Goal: Transaction & Acquisition: Purchase product/service

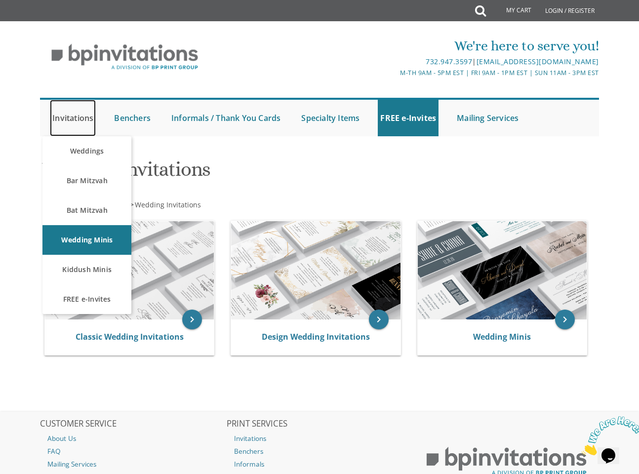
click at [75, 123] on link "Invitations" at bounding box center [73, 118] width 46 height 37
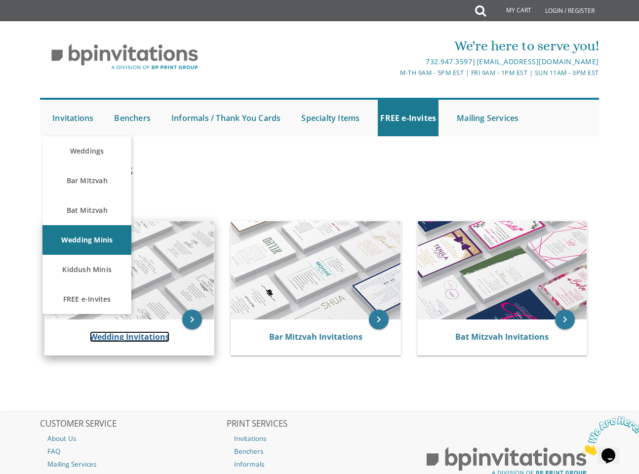
click at [127, 336] on link "Wedding Invitations" at bounding box center [129, 336] width 79 height 11
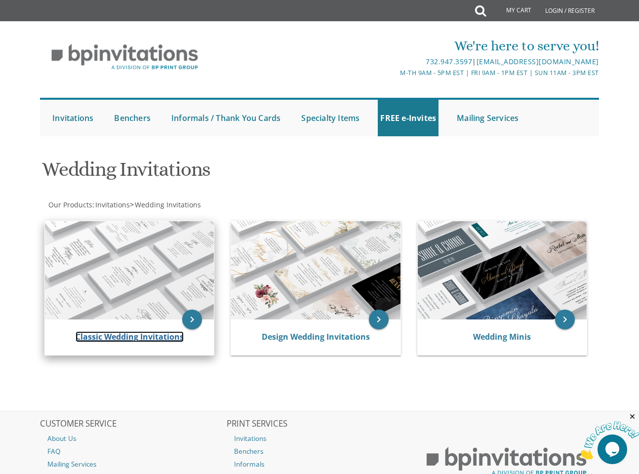
click at [126, 336] on link "Classic Wedding Invitations" at bounding box center [130, 336] width 108 height 11
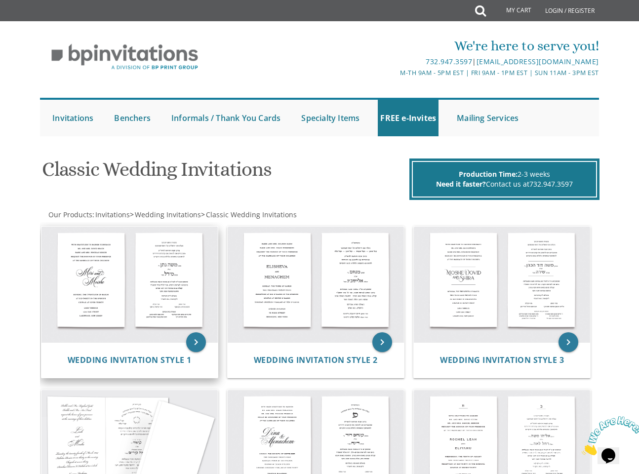
click at [117, 289] on img at bounding box center [129, 285] width 176 height 116
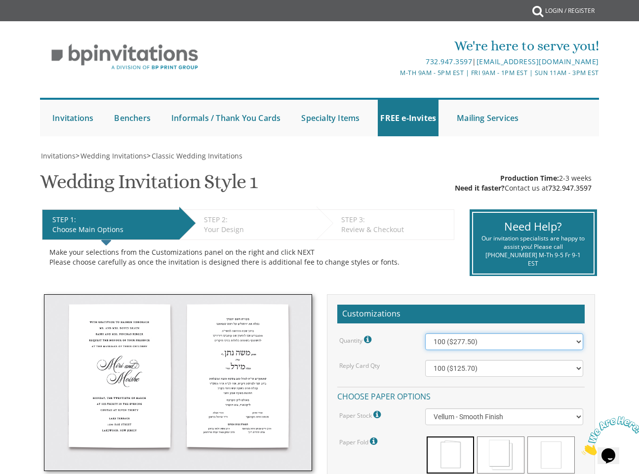
click at [476, 344] on select "100 ($277.50) 200 ($330.45) 300 ($380.65) 400 ($432.70) 500 ($482.10) 600 ($534…" at bounding box center [504, 341] width 158 height 17
select select "1100"
click at [425, 333] on select "100 ($277.50) 200 ($330.45) 300 ($380.65) 400 ($432.70) 500 ($482.10) 600 ($534…" at bounding box center [504, 341] width 158 height 17
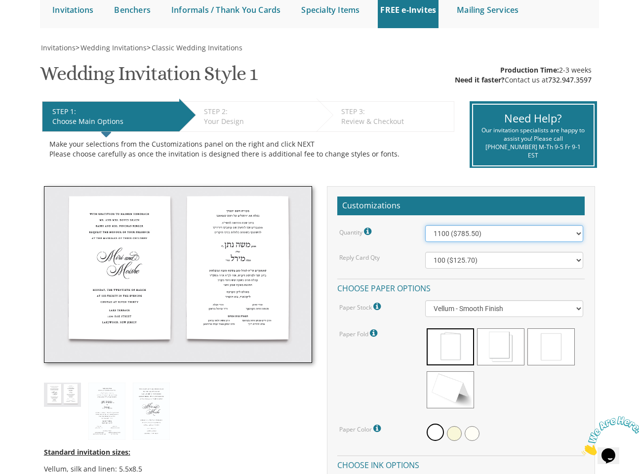
scroll to position [148, 0]
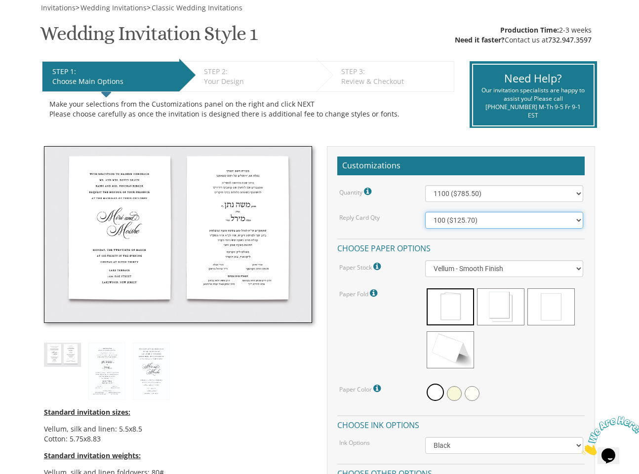
click at [458, 220] on select "100 ($125.70) 200 ($150.60) 300 ($177.95) 400 ($270.70) 500 ($225.30) 600 ($249…" at bounding box center [504, 220] width 158 height 17
click at [425, 212] on select "100 ($125.70) 200 ($150.60) 300 ($177.95) 400 ($270.70) 500 ($225.30) 600 ($249…" at bounding box center [504, 220] width 158 height 17
click at [502, 223] on select "100 ($125.70) 200 ($150.60) 300 ($177.95) 400 ($270.70) 500 ($225.30) 600 ($249…" at bounding box center [504, 220] width 158 height 17
click at [425, 212] on select "100 ($125.70) 200 ($150.60) 300 ($177.95) 400 ($270.70) 500 ($225.30) 600 ($249…" at bounding box center [504, 220] width 158 height 17
click at [477, 224] on select "100 ($125.70) 200 ($150.60) 300 ($177.95) 400 ($270.70) 500 ($225.30) 600 ($249…" at bounding box center [504, 220] width 158 height 17
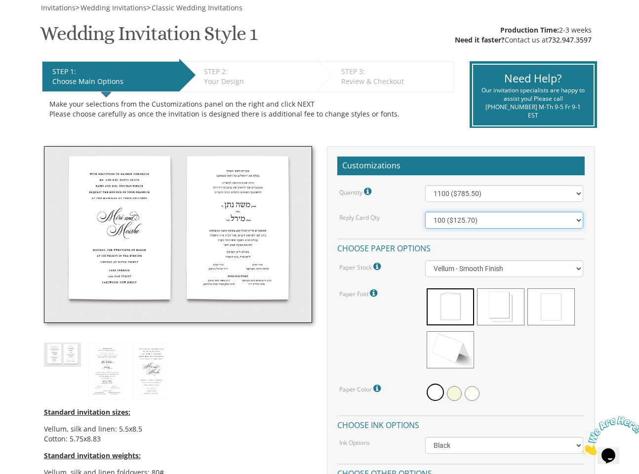
select select "1100"
click at [425, 212] on select "100 ($125.70) 200 ($150.60) 300 ($177.95) 400 ($270.70) 500 ($225.30) 600 ($249…" at bounding box center [504, 220] width 158 height 17
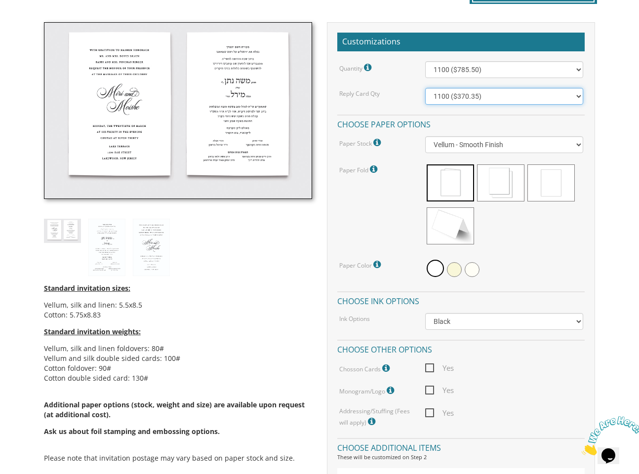
scroll to position [296, 0]
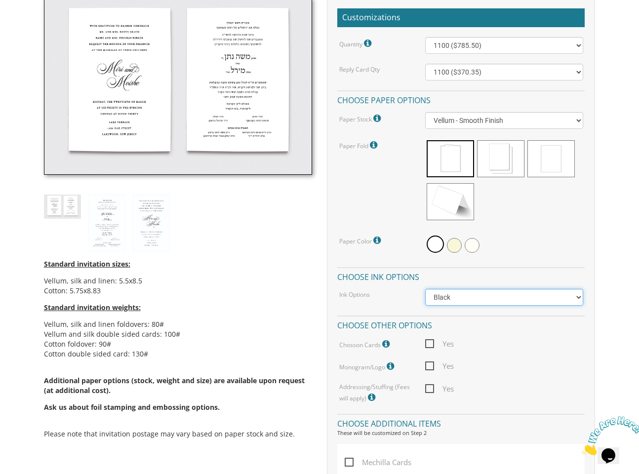
click at [486, 300] on select "Black Colored Ink ($65.00) Black + One Color ($211.00) Two Colors ($265.00)" at bounding box center [504, 297] width 158 height 17
select select "Black + One Color"
click at [425, 289] on select "Black Colored Ink ($65.00) Black + One Color ($211.00) Two Colors ($265.00)" at bounding box center [504, 297] width 158 height 17
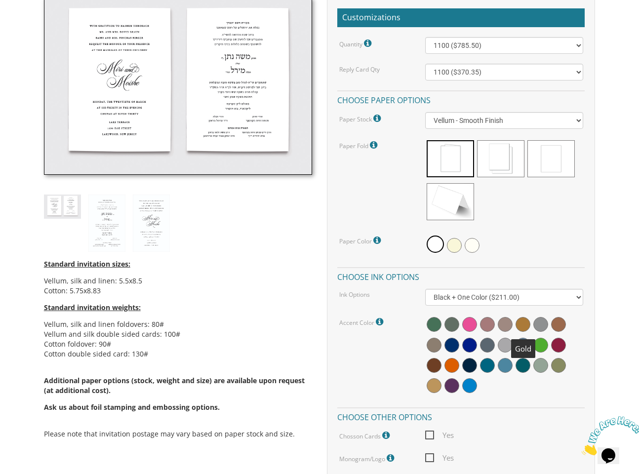
click at [523, 325] on span at bounding box center [523, 324] width 15 height 15
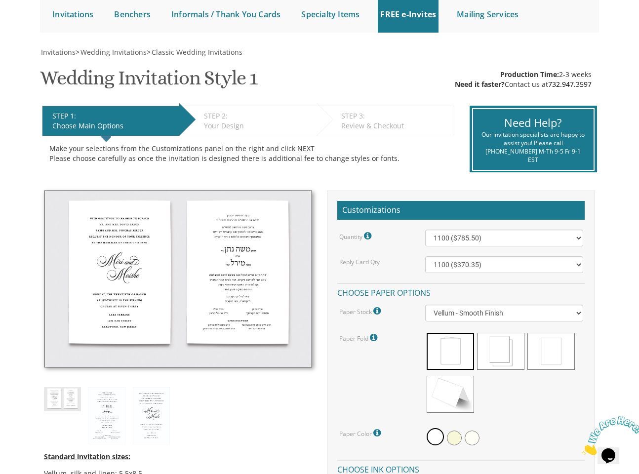
scroll to position [99, 0]
